Goal: Information Seeking & Learning: Learn about a topic

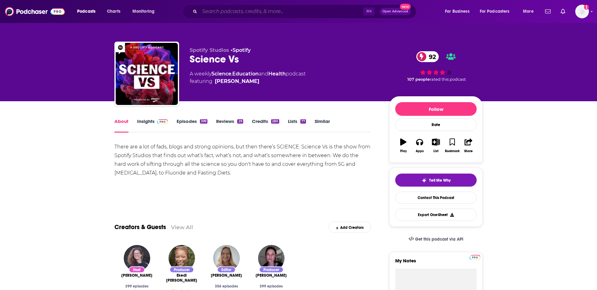
click at [228, 10] on input "Search podcasts, credits, & more..." at bounding box center [282, 12] width 164 height 10
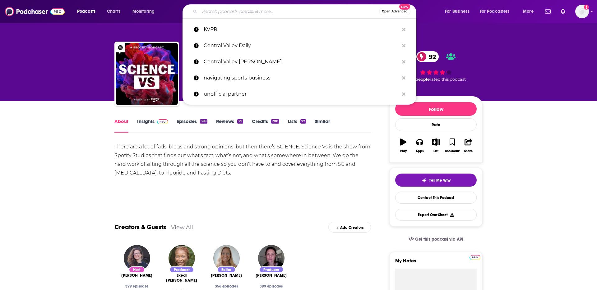
paste input "The Mental Health Advantage"
type input "The Mental Health Advantage"
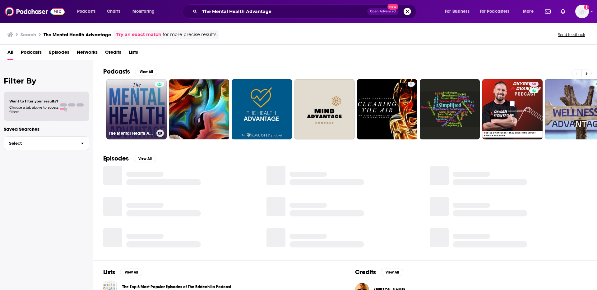
click at [146, 98] on link "The Mental Health Advantage" at bounding box center [136, 109] width 60 height 60
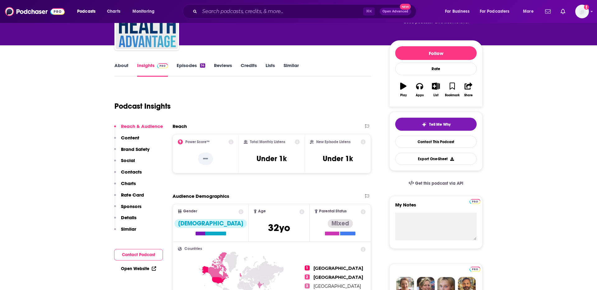
scroll to position [129, 0]
